Goal: Information Seeking & Learning: Learn about a topic

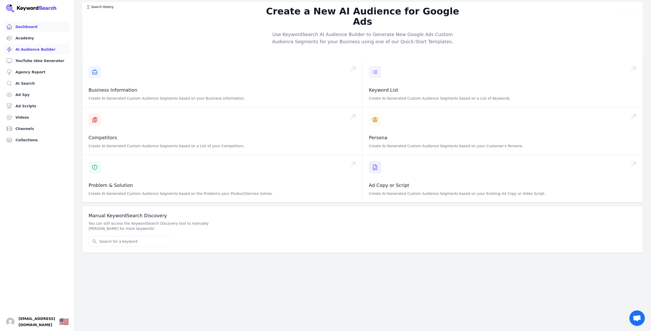
click at [25, 27] on link "Dashboard" at bounding box center [37, 27] width 66 height 10
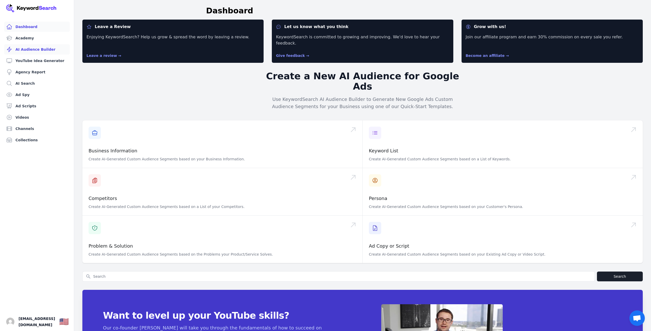
click at [24, 48] on link "AI Audience Builder" at bounding box center [37, 49] width 66 height 10
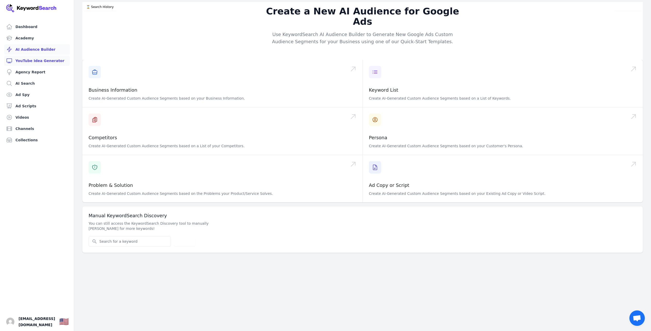
click at [27, 56] on link "YouTube Idea Generator" at bounding box center [37, 61] width 66 height 10
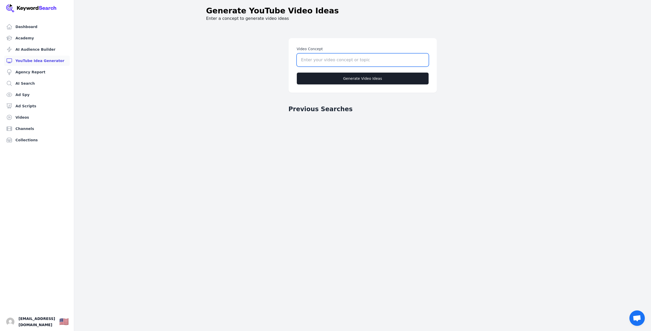
click at [306, 64] on input "Video Concept" at bounding box center [363, 60] width 132 height 13
type input "Notebook"
click at [33, 84] on link "AI Search" at bounding box center [37, 83] width 66 height 10
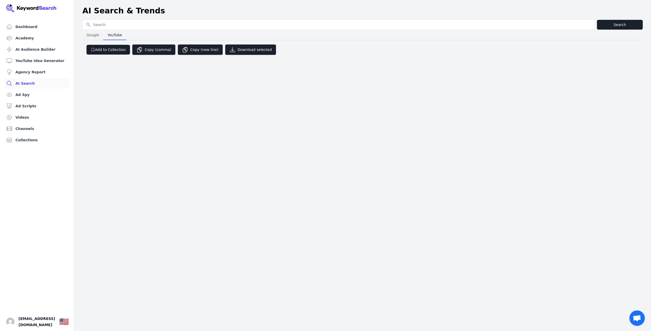
click at [119, 36] on span "YouTube" at bounding box center [115, 34] width 19 height 7
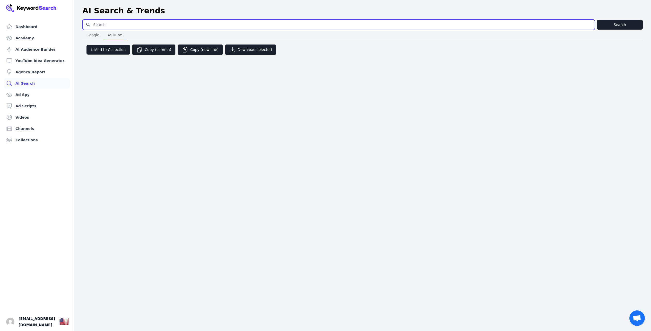
click at [111, 24] on input "Search for YouTube Keywords" at bounding box center [339, 25] width 512 height 10
drag, startPoint x: 132, startPoint y: 24, endPoint x: 110, endPoint y: 25, distance: 21.4
click at [110, 25] on input "notebook lm" at bounding box center [339, 25] width 512 height 10
type input "notebook LM"
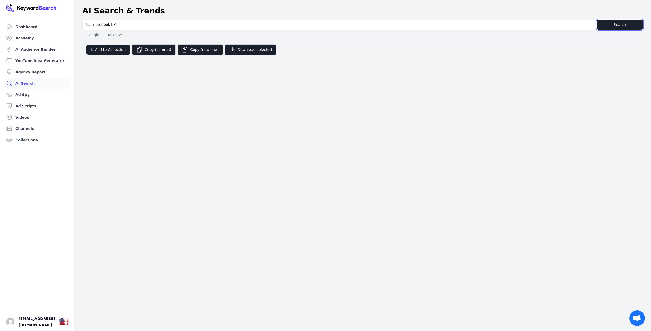
click at [620, 22] on button "Search" at bounding box center [620, 25] width 46 height 10
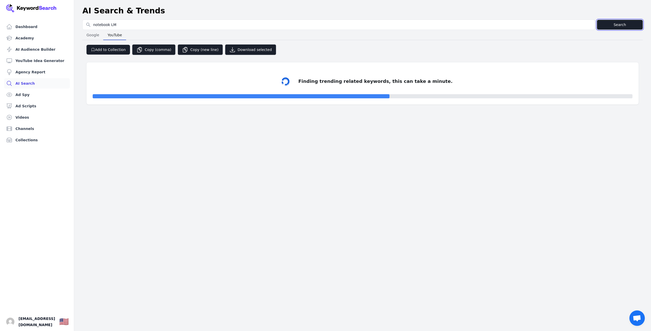
select select "50"
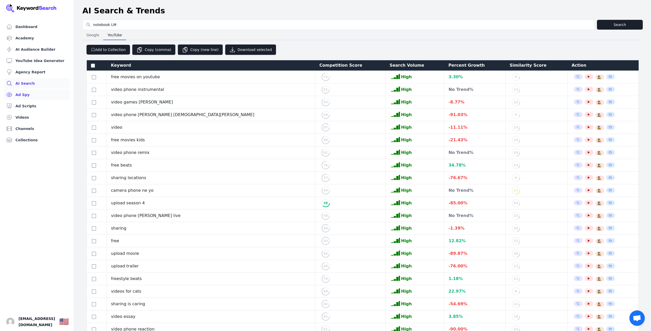
click at [25, 95] on link "Ad Spy" at bounding box center [37, 95] width 66 height 10
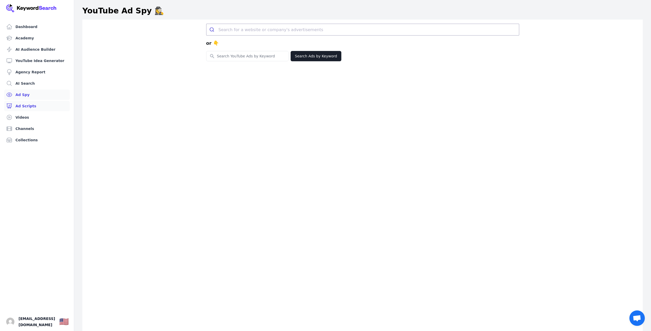
click at [26, 109] on link "Ad Scripts" at bounding box center [37, 106] width 66 height 10
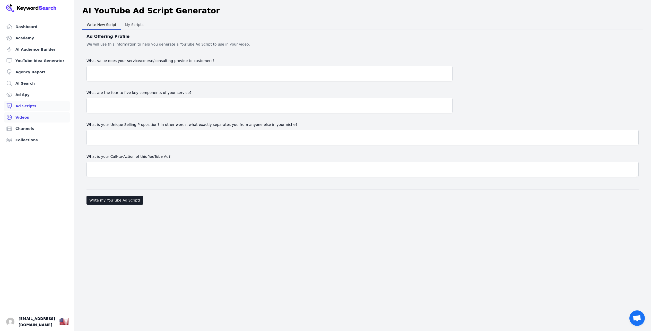
click at [28, 117] on link "Videos" at bounding box center [37, 117] width 66 height 10
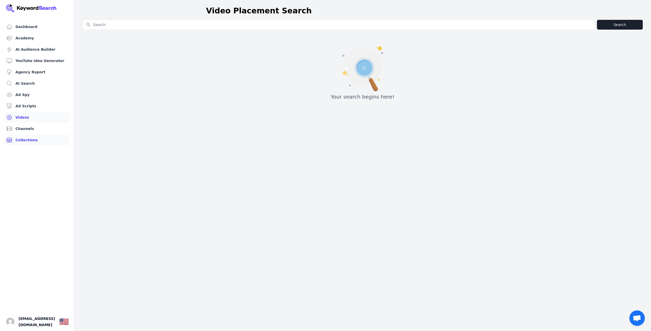
click at [23, 137] on link "Collections" at bounding box center [37, 140] width 66 height 10
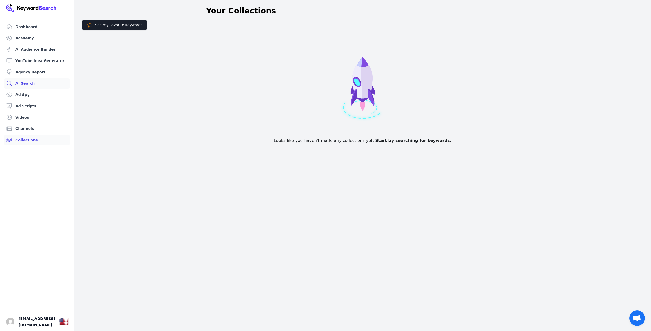
click at [27, 83] on link "AI Search" at bounding box center [37, 83] width 66 height 10
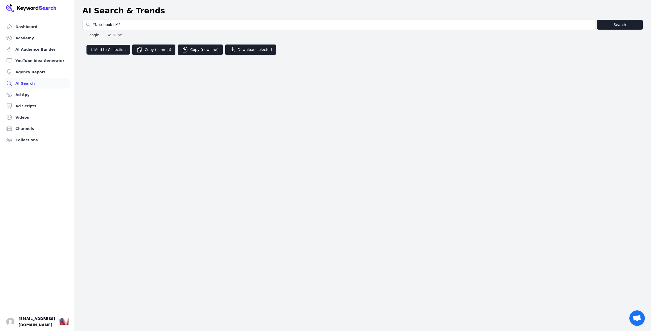
type input ""Notebook LM""
click at [631, 29] on button "Search" at bounding box center [620, 25] width 46 height 10
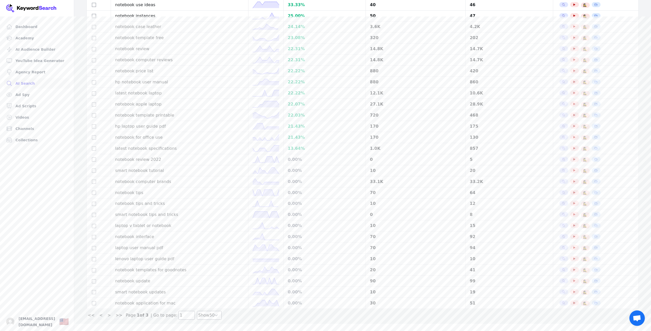
scroll to position [320, 0]
click at [203, 314] on select "Show 30 Show 40 Show 50 Show 100" at bounding box center [209, 309] width 25 height 9
select select "100"
click at [197, 314] on select "Show 30 Show 40 Show 50 Show 100" at bounding box center [209, 309] width 25 height 9
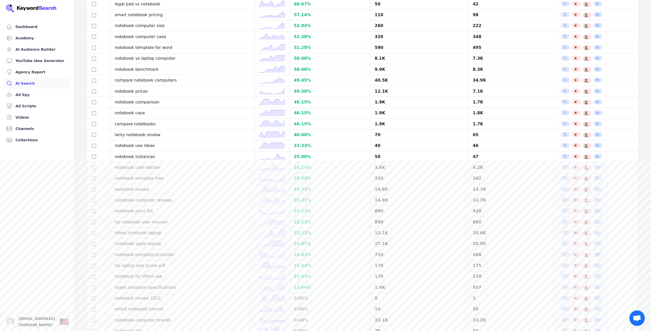
scroll to position [0, 0]
